Goal: Communication & Community: Answer question/provide support

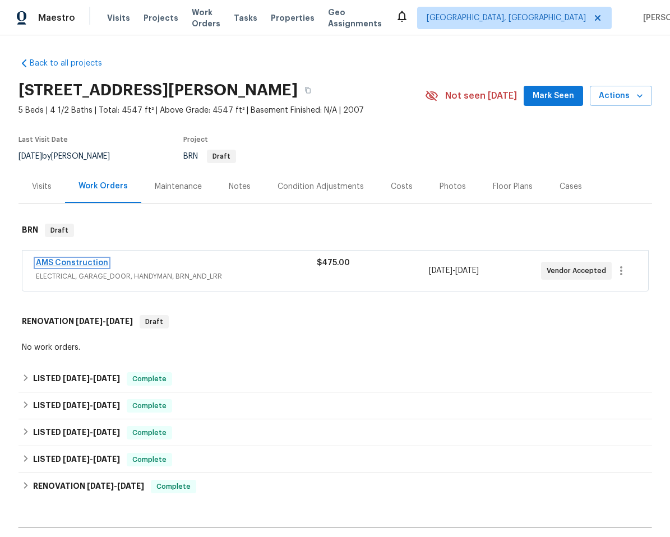
click at [75, 261] on link "AMS Construction" at bounding box center [72, 263] width 72 height 8
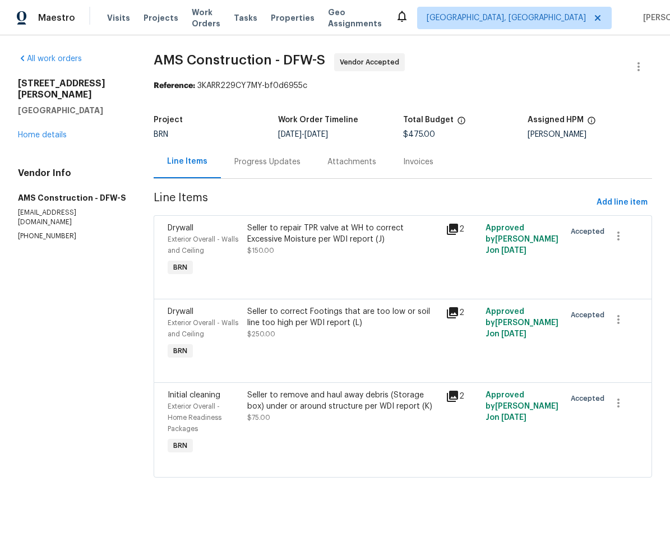
click at [261, 159] on div "Progress Updates" at bounding box center [267, 161] width 66 height 11
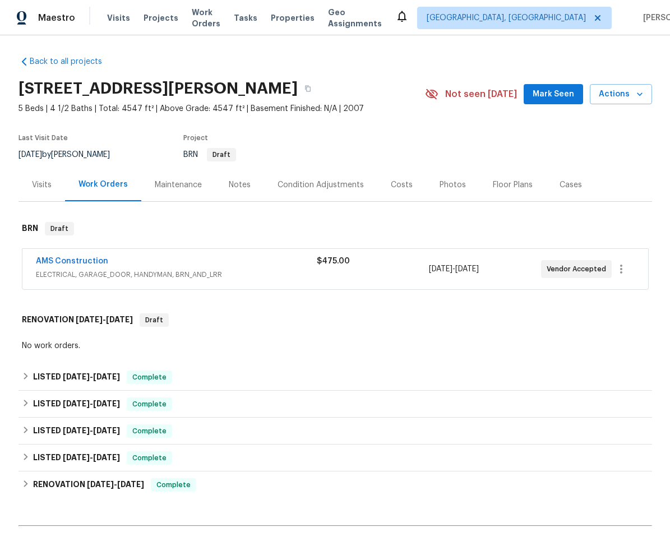
scroll to position [2, 0]
click at [89, 258] on link "AMS Construction" at bounding box center [72, 261] width 72 height 8
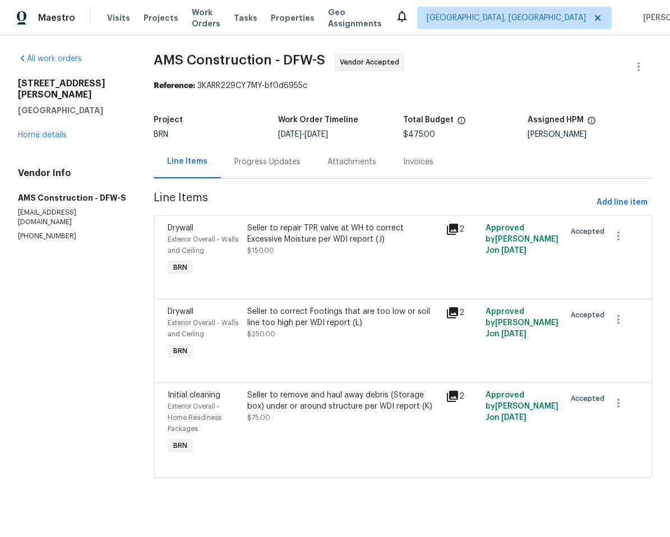
click at [274, 162] on div "Progress Updates" at bounding box center [267, 161] width 66 height 11
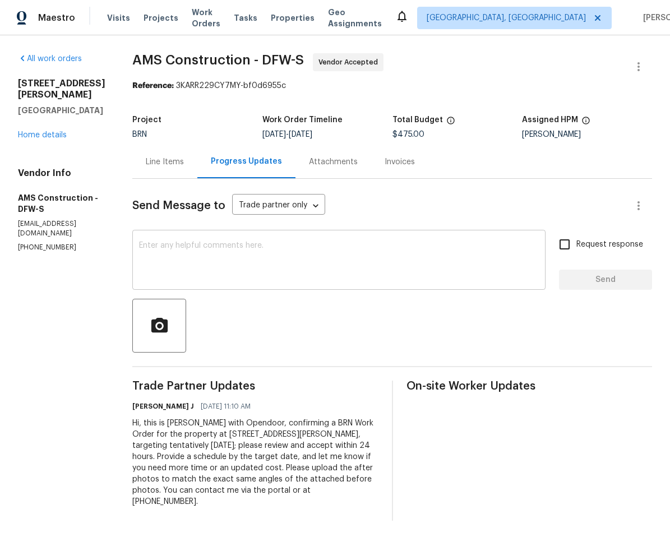
click at [290, 262] on textarea at bounding box center [339, 261] width 400 height 39
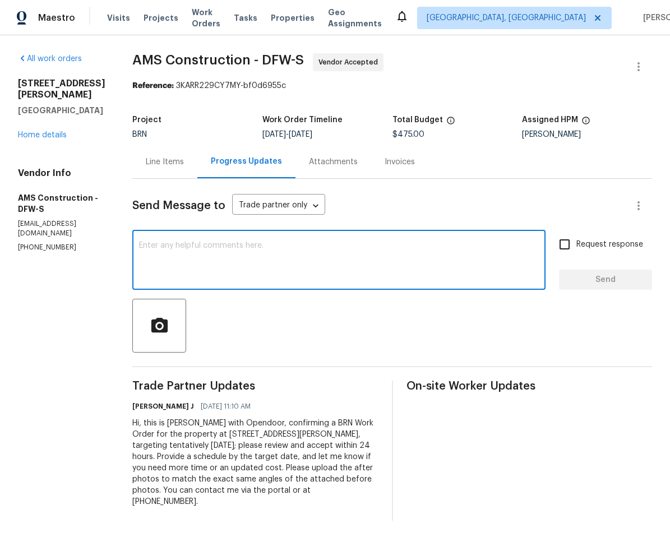
click at [289, 253] on textarea at bounding box center [339, 261] width 400 height 39
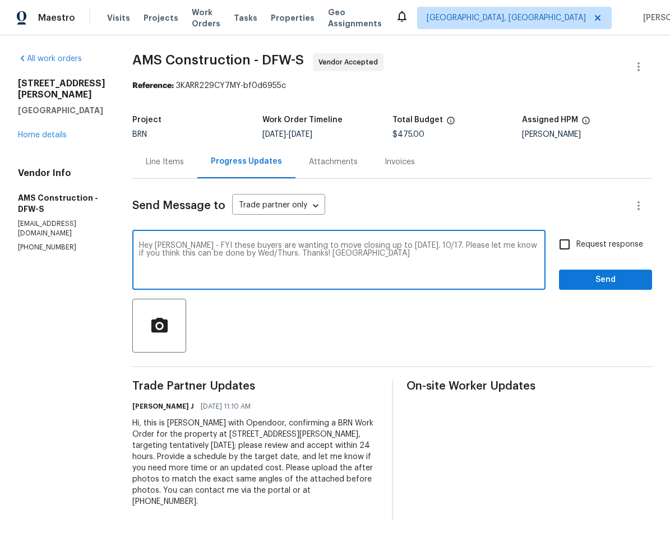
type textarea "Hey [PERSON_NAME] - FYI these buyers are wanting to move closing up to [DATE]. …"
click at [563, 243] on input "Request response" at bounding box center [565, 245] width 24 height 24
checkbox input "true"
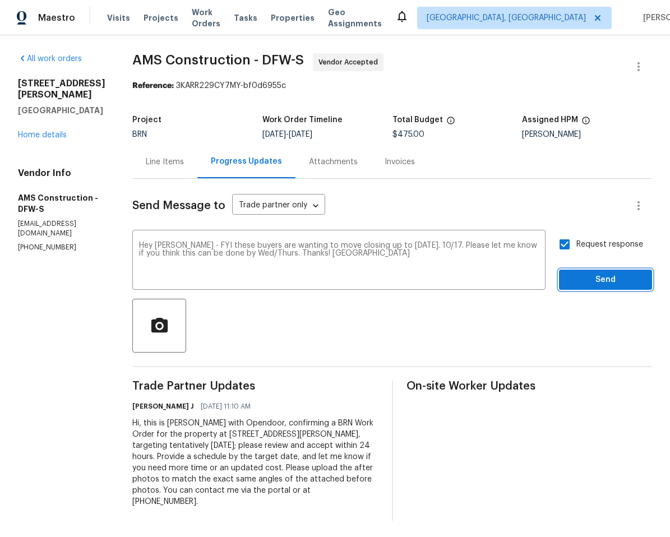
click at [571, 276] on span "Send" at bounding box center [605, 280] width 75 height 14
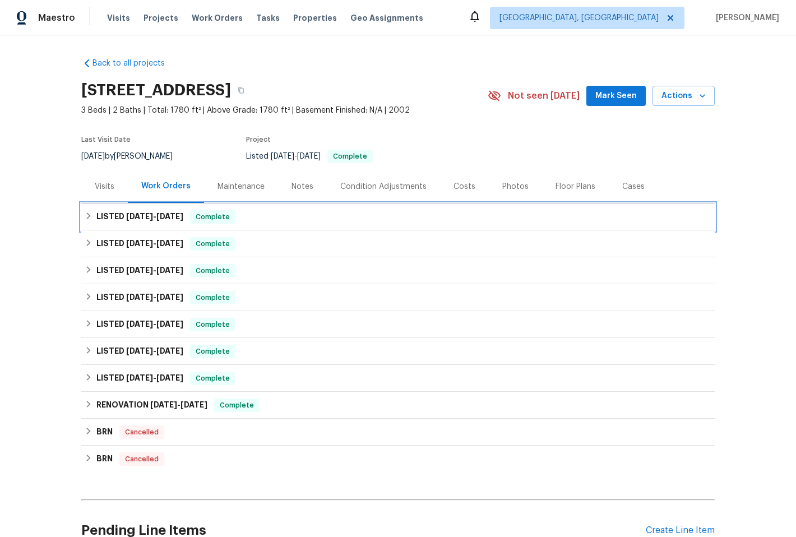
click at [318, 215] on div "LISTED [DATE] - [DATE] Complete" at bounding box center [398, 216] width 627 height 13
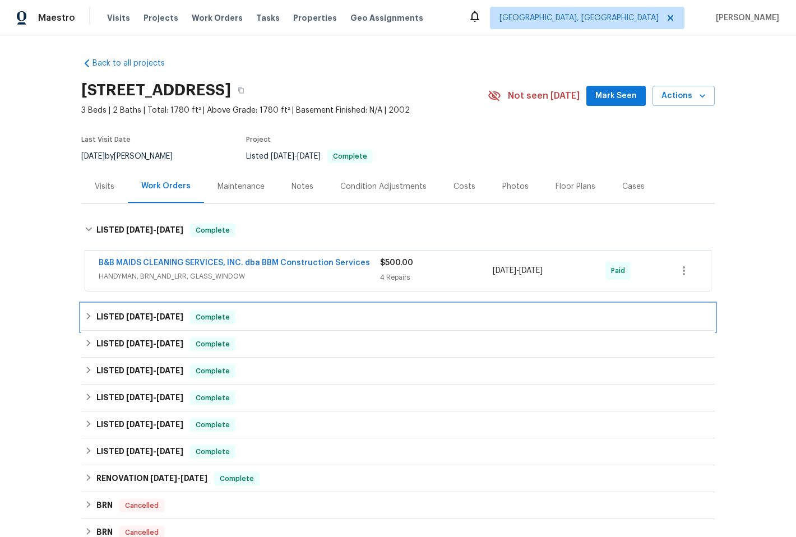
click at [395, 321] on div "LISTED [DATE] - [DATE] Complete" at bounding box center [398, 317] width 627 height 13
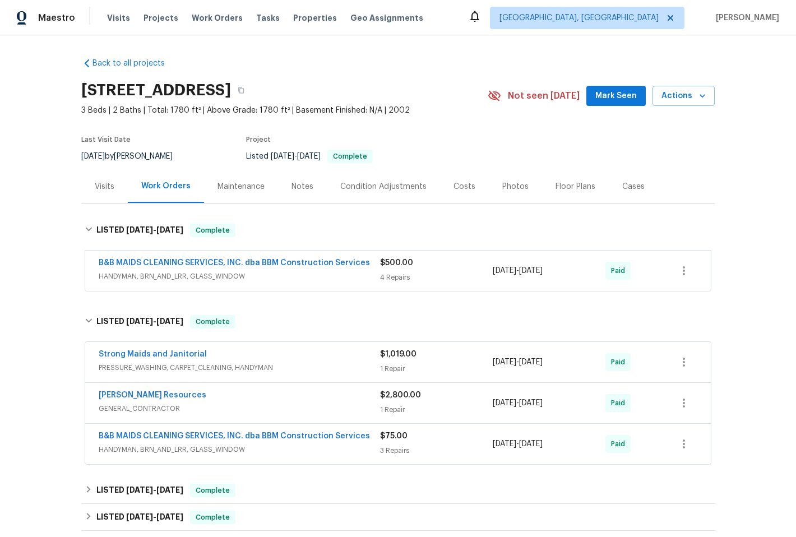
click at [107, 184] on div "Visits" at bounding box center [105, 186] width 20 height 11
